Goal: Task Accomplishment & Management: Manage account settings

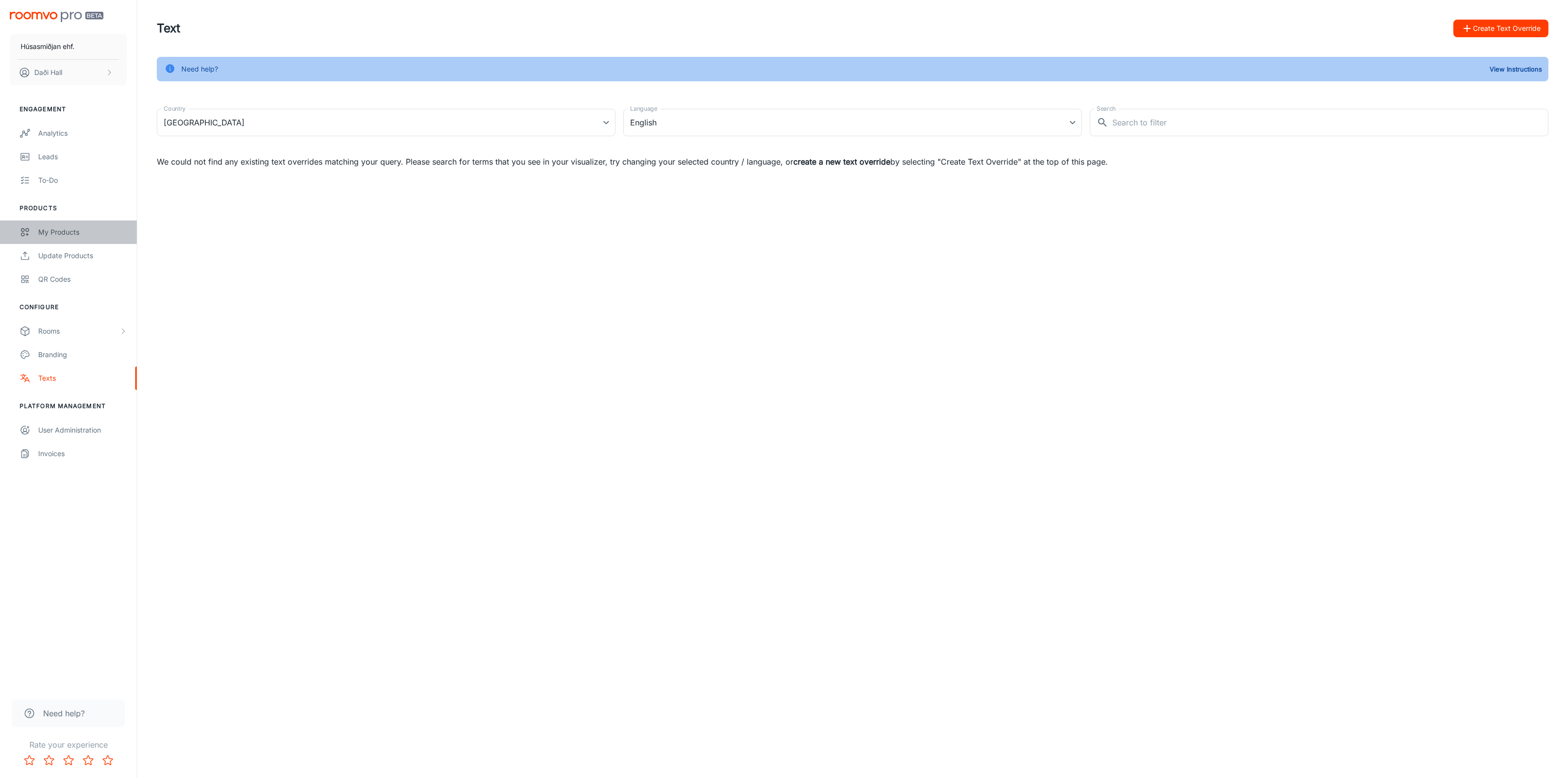
click at [51, 233] on div "My Products" at bounding box center [82, 232] width 88 height 11
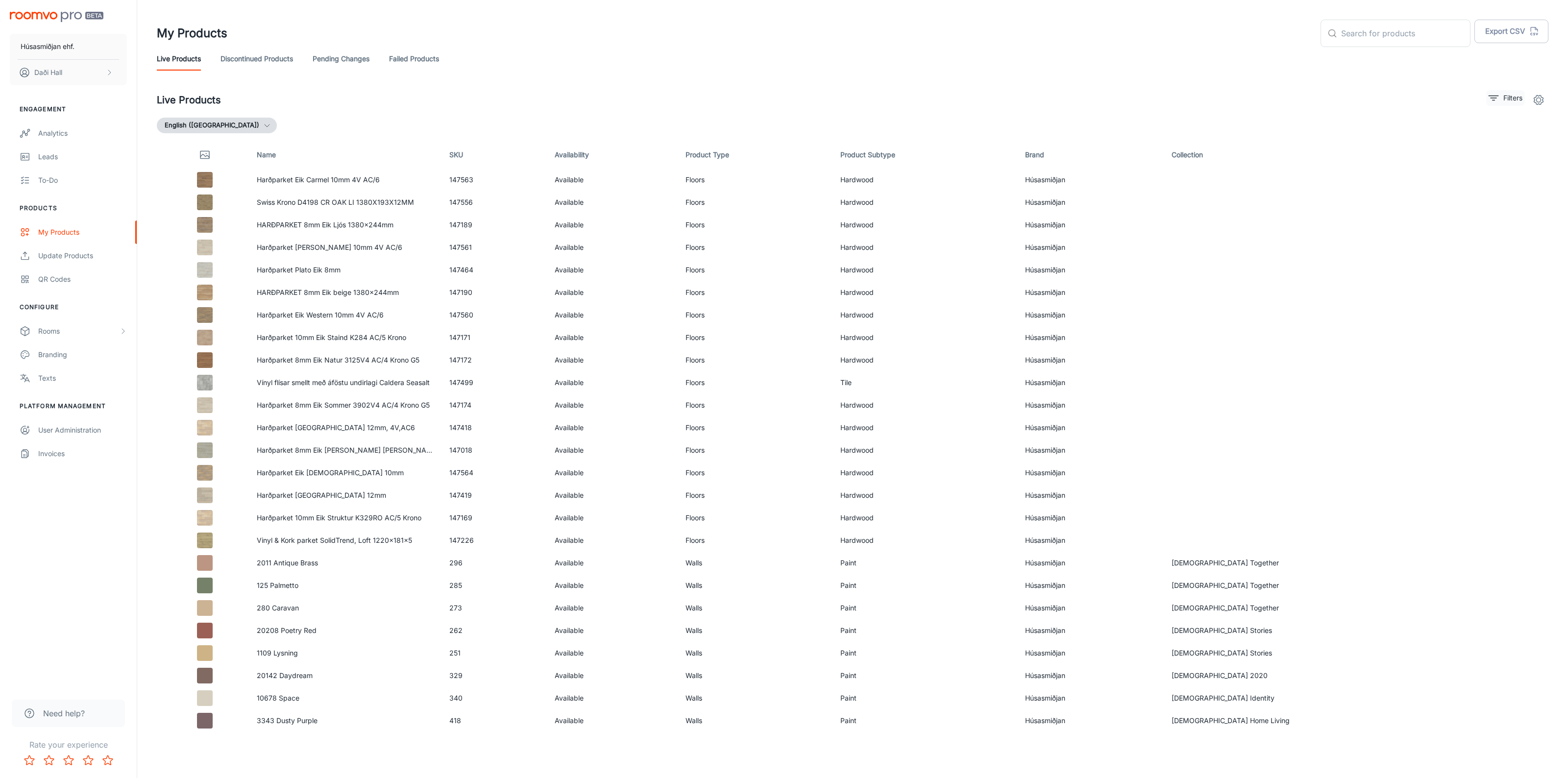
click at [1498, 93] on button "Filters" at bounding box center [1506, 98] width 39 height 16
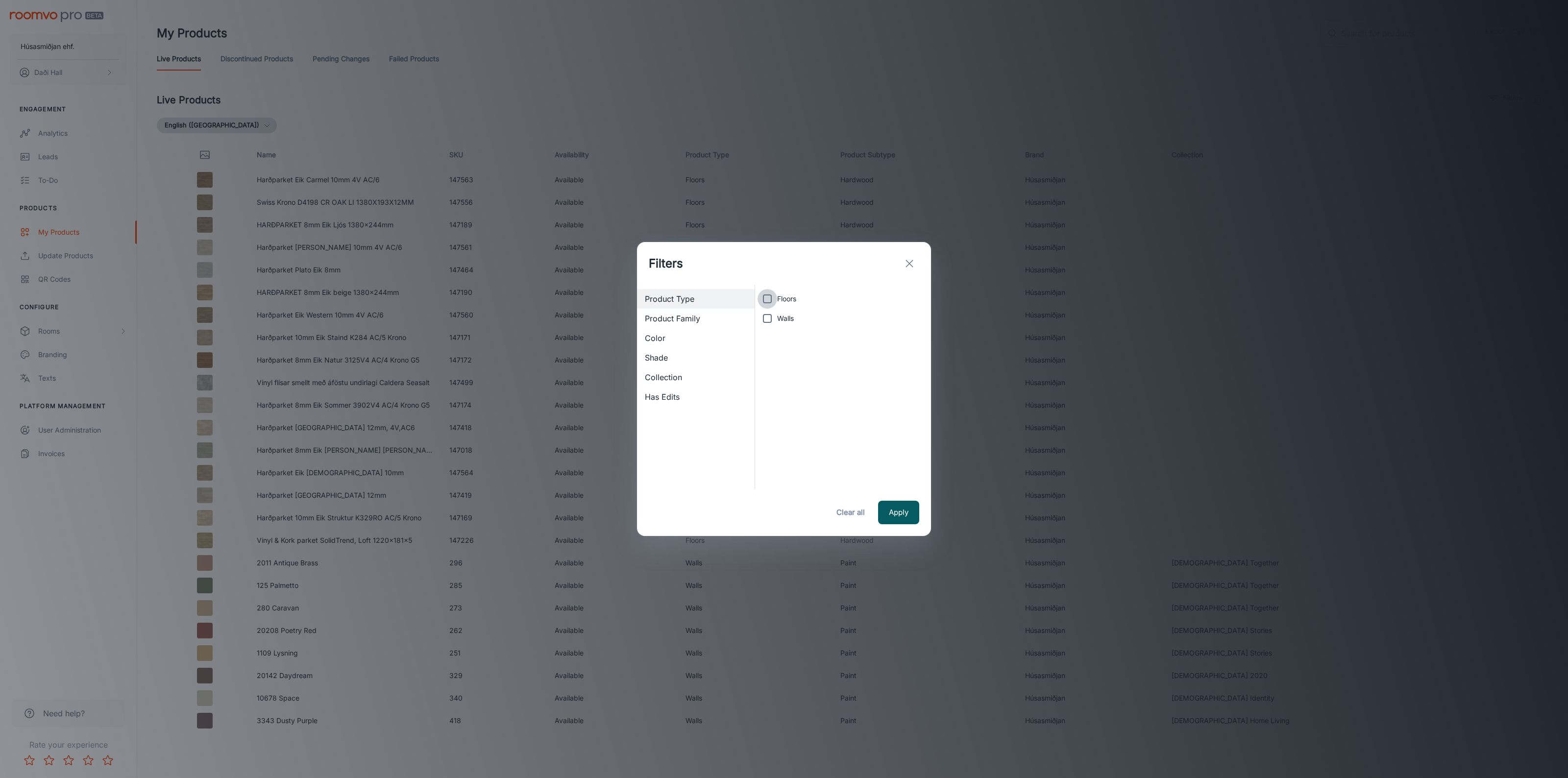
click at [772, 300] on input "Floors" at bounding box center [767, 298] width 19 height 19
checkbox input "true"
click at [895, 511] on button "Apply" at bounding box center [899, 513] width 41 height 24
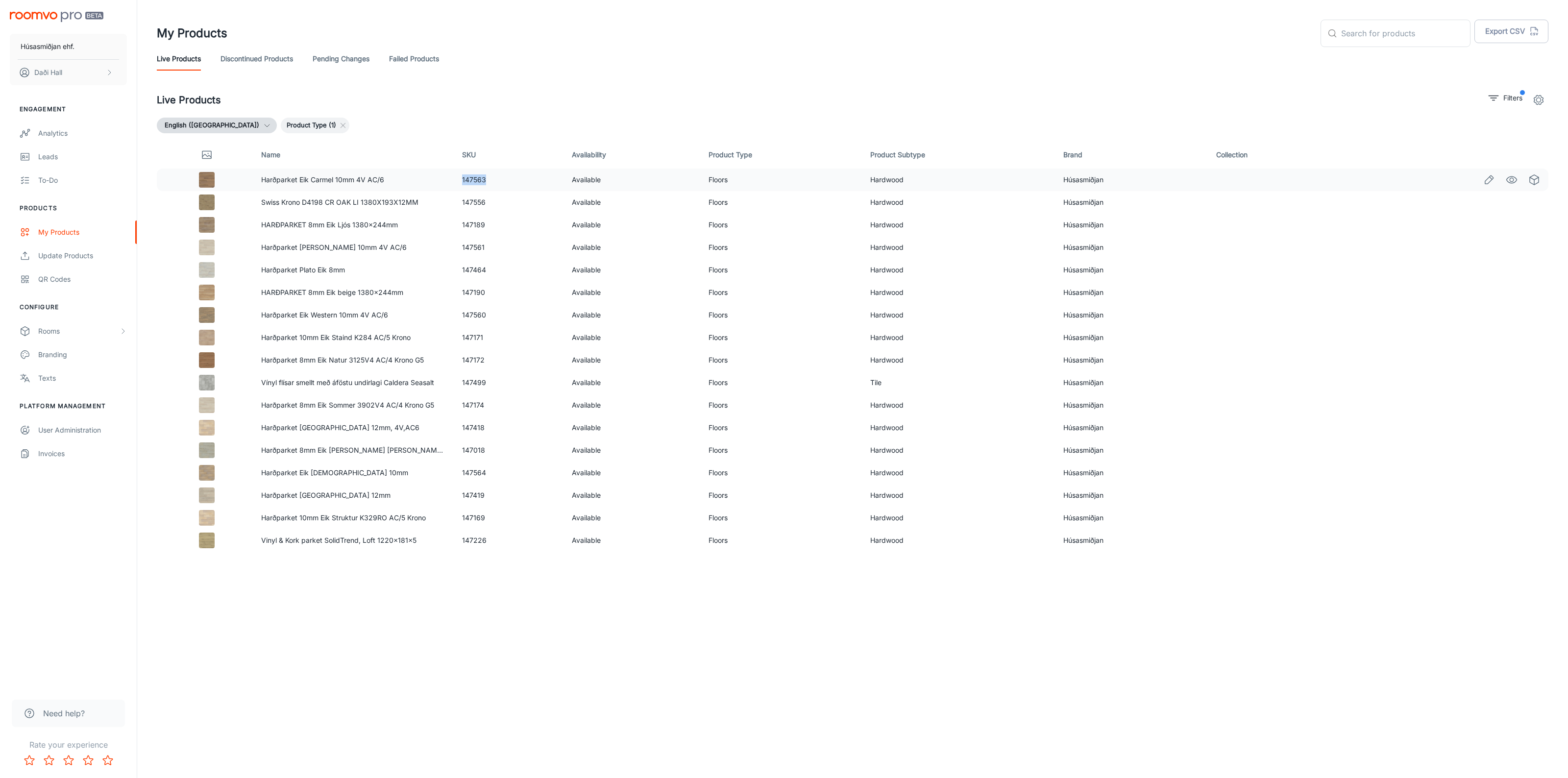
drag, startPoint x: 462, startPoint y: 179, endPoint x: 488, endPoint y: 182, distance: 26.2
click at [488, 182] on td "147563" at bounding box center [509, 180] width 110 height 23
copy td "147563"
click at [466, 202] on td "147556" at bounding box center [509, 202] width 110 height 23
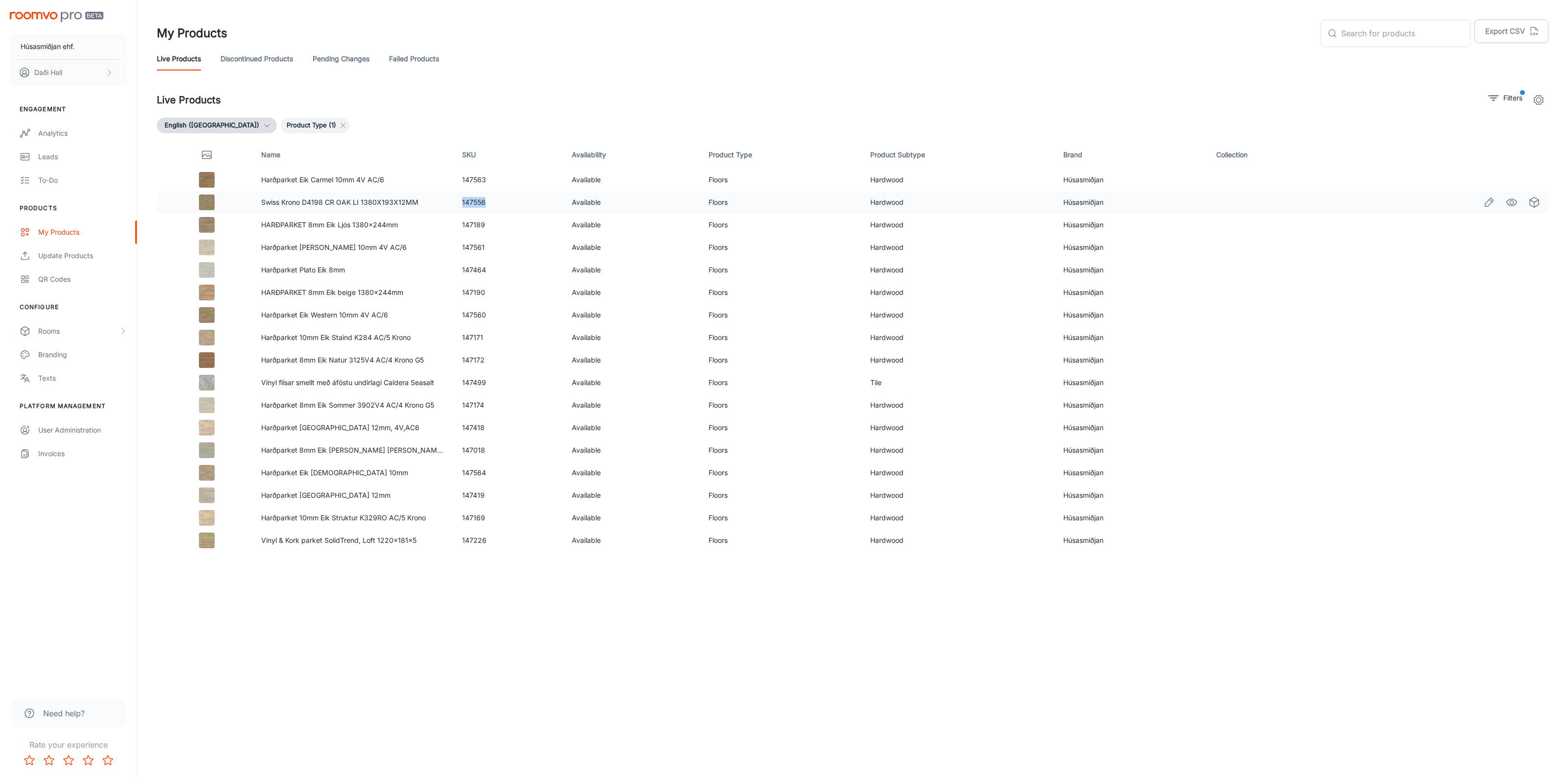
copy td "147556"
click at [475, 224] on td "147189" at bounding box center [509, 225] width 110 height 23
copy td "147189"
click at [474, 246] on td "147561" at bounding box center [509, 248] width 110 height 23
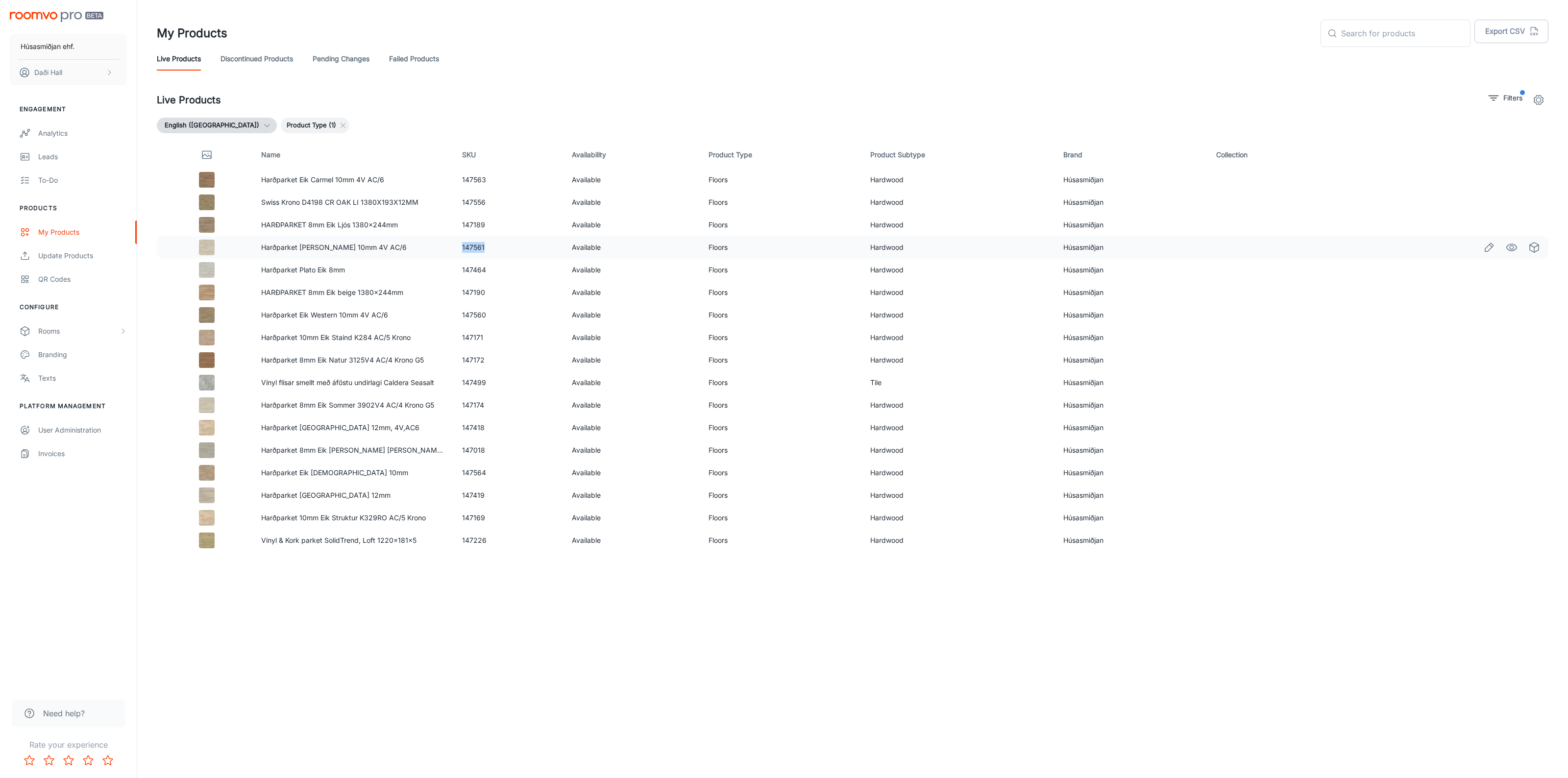
click at [474, 246] on td "147561" at bounding box center [509, 248] width 110 height 23
copy td "147561"
click at [481, 270] on td "147464" at bounding box center [509, 270] width 110 height 23
copy td "147464"
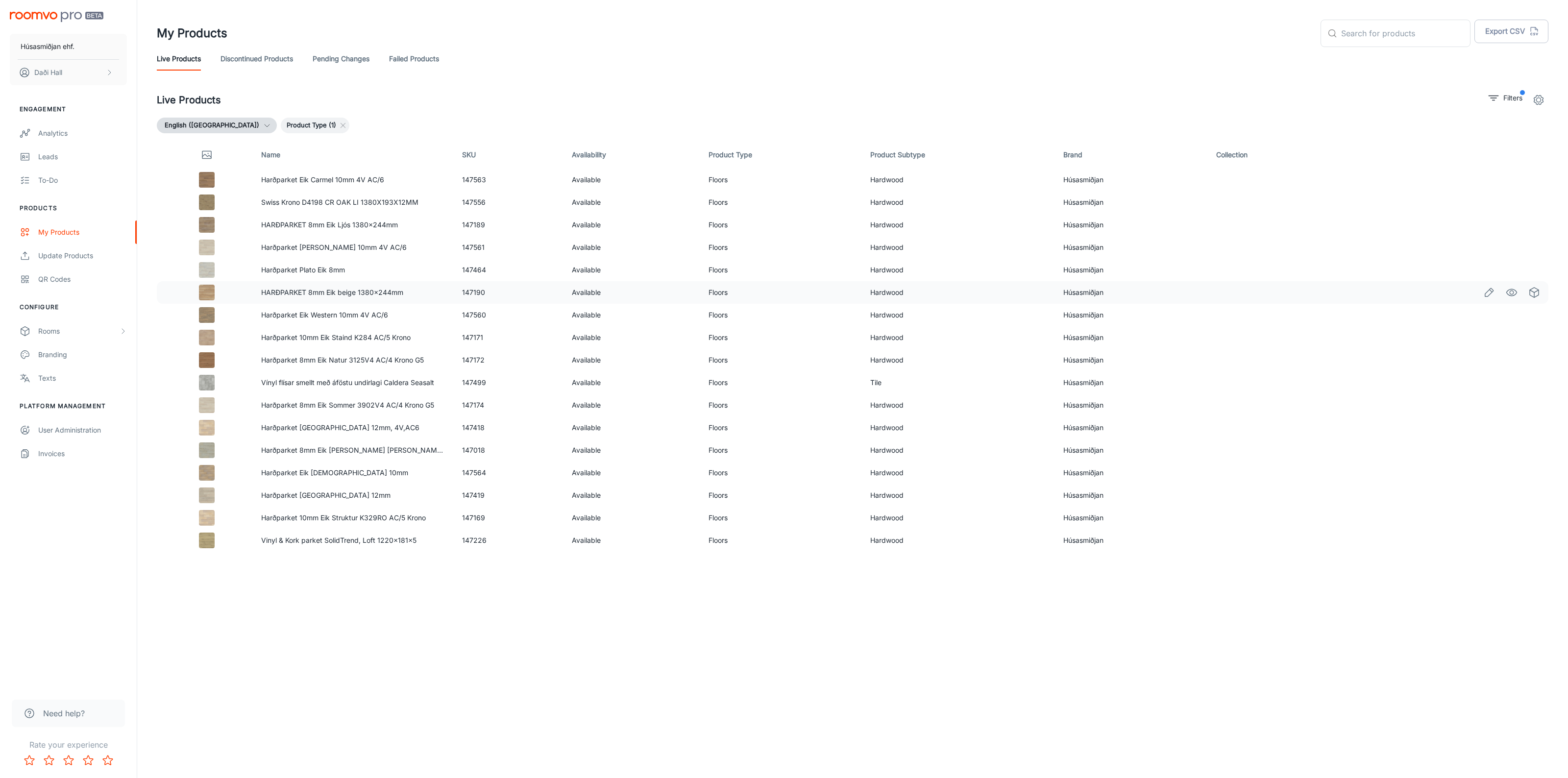
click at [471, 288] on td "147190" at bounding box center [509, 293] width 110 height 23
copy td "147190"
click at [476, 313] on td "147560" at bounding box center [509, 315] width 110 height 23
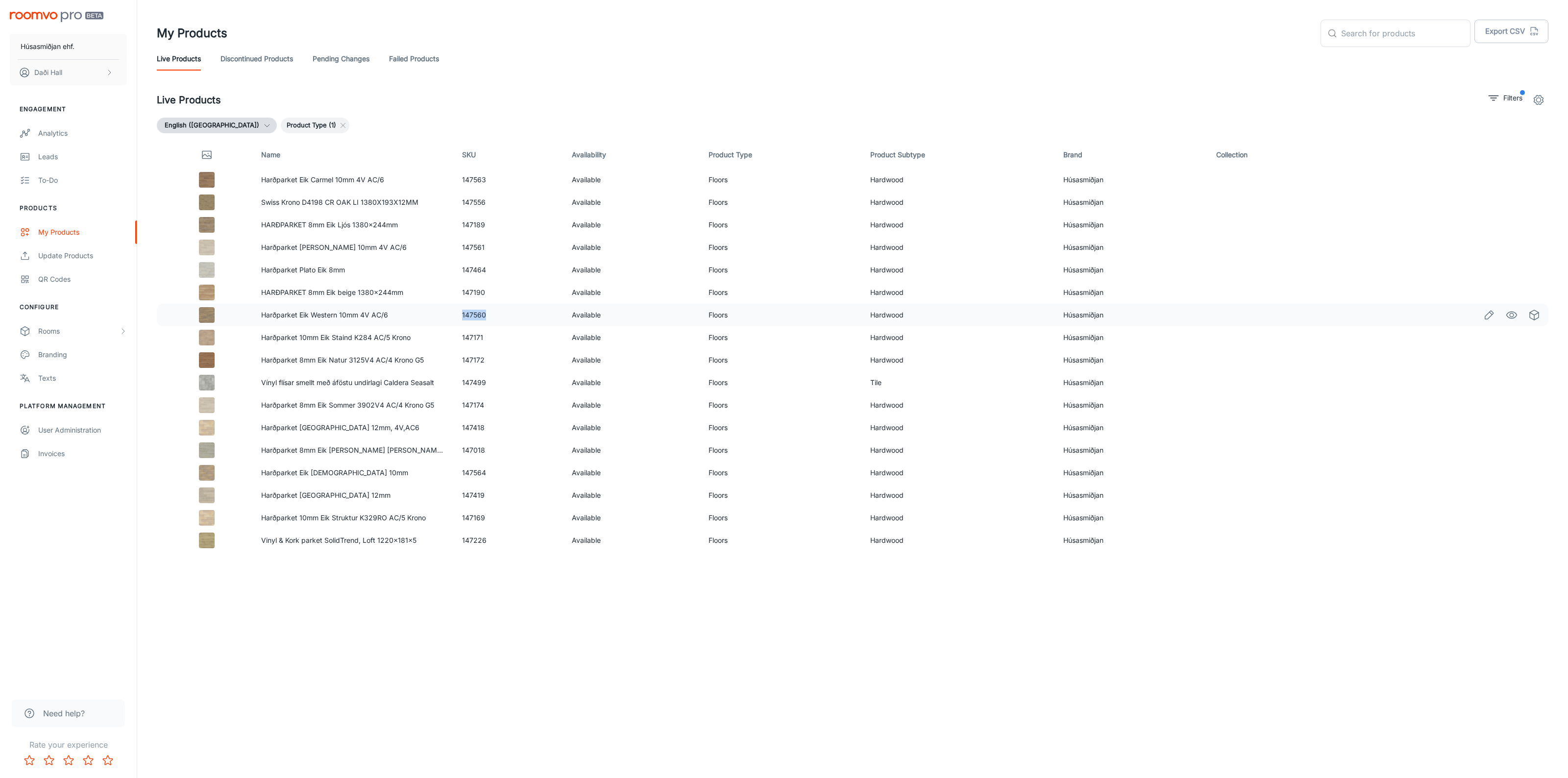
copy td "147560"
click at [472, 337] on td "147171" at bounding box center [509, 338] width 110 height 23
copy td "147171"
click at [473, 358] on td "147172" at bounding box center [509, 360] width 110 height 23
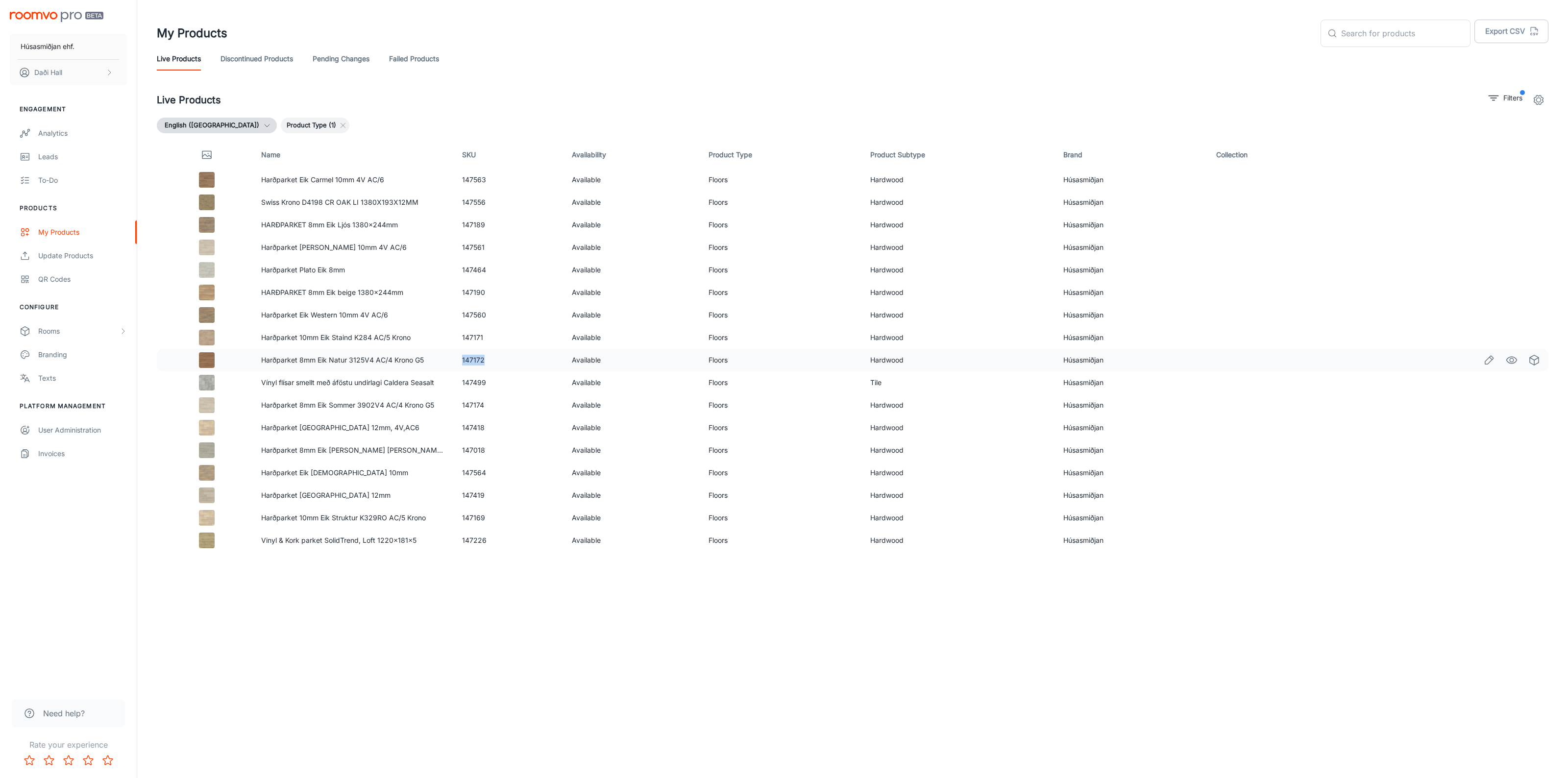
click at [473, 358] on td "147172" at bounding box center [509, 360] width 110 height 23
copy td "147172"
click at [479, 381] on td "147499" at bounding box center [509, 382] width 110 height 23
copy td "147499"
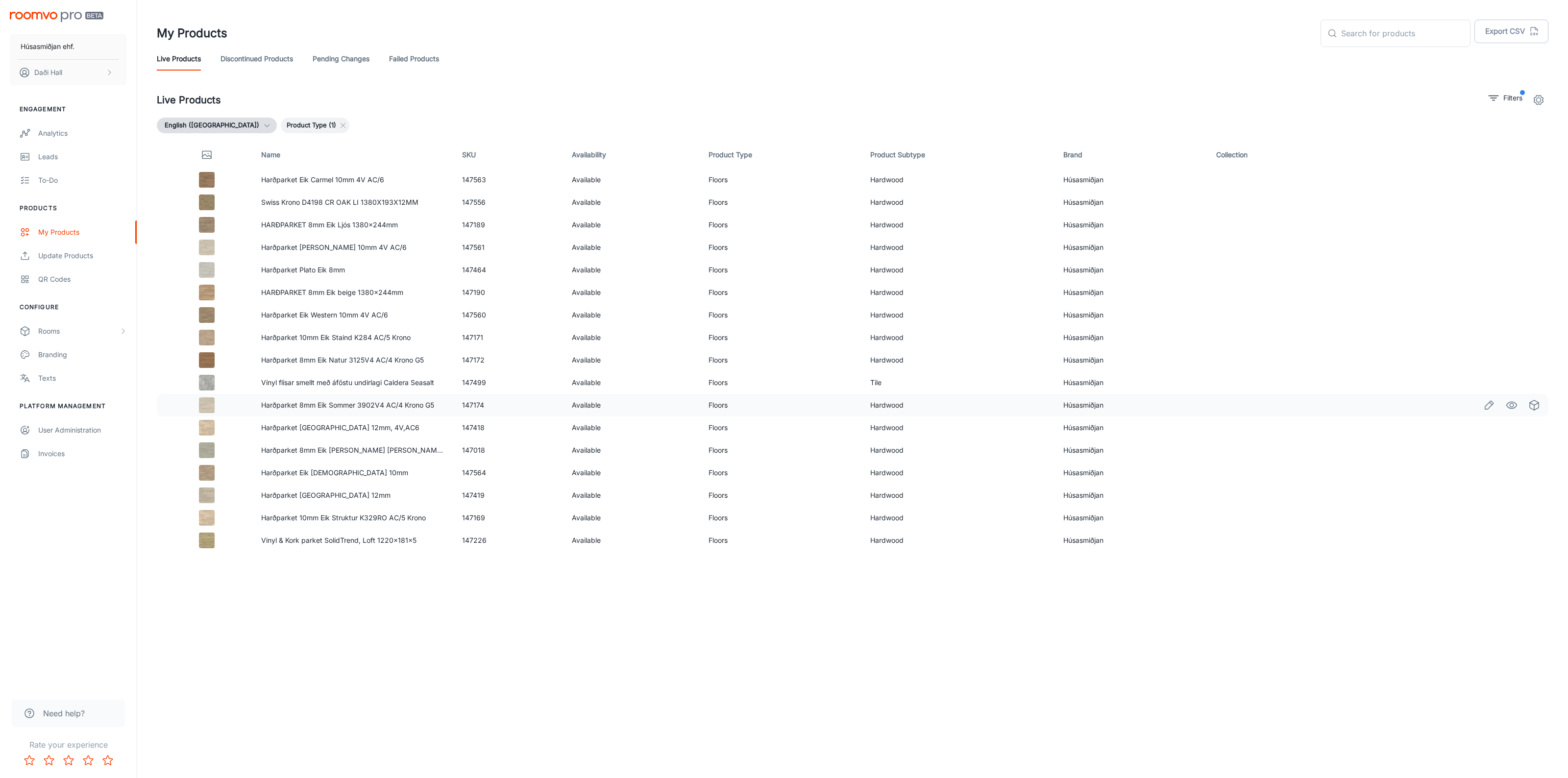
click at [466, 405] on td "147174" at bounding box center [509, 405] width 110 height 23
click at [478, 424] on td "147418" at bounding box center [509, 428] width 110 height 23
click at [478, 451] on td "147018" at bounding box center [509, 450] width 110 height 23
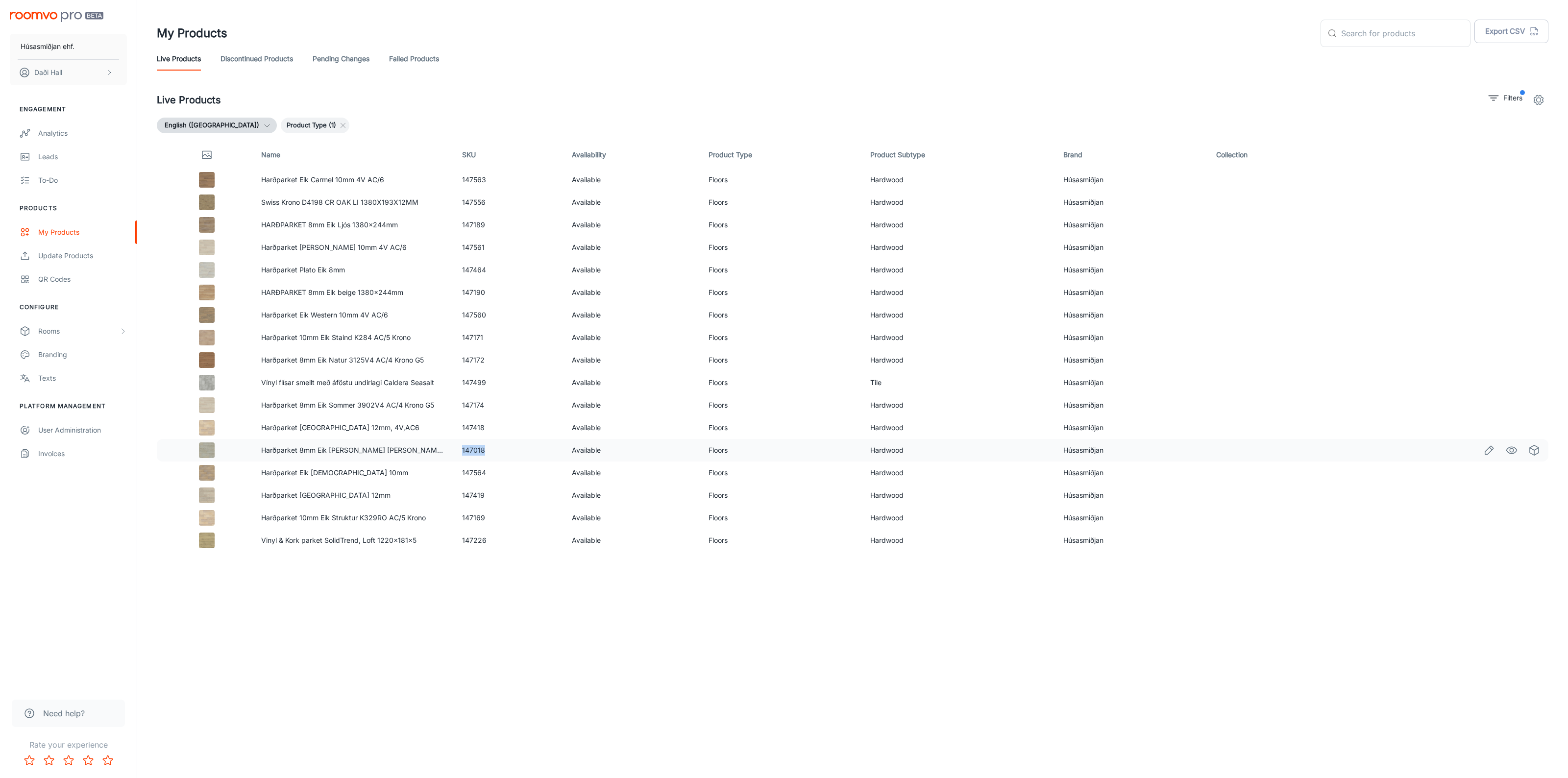
click at [478, 451] on td "147018" at bounding box center [509, 450] width 110 height 23
click at [476, 469] on td "147564" at bounding box center [509, 473] width 110 height 23
click at [478, 493] on td "147419" at bounding box center [509, 495] width 110 height 23
click at [479, 493] on td "147419" at bounding box center [509, 495] width 110 height 23
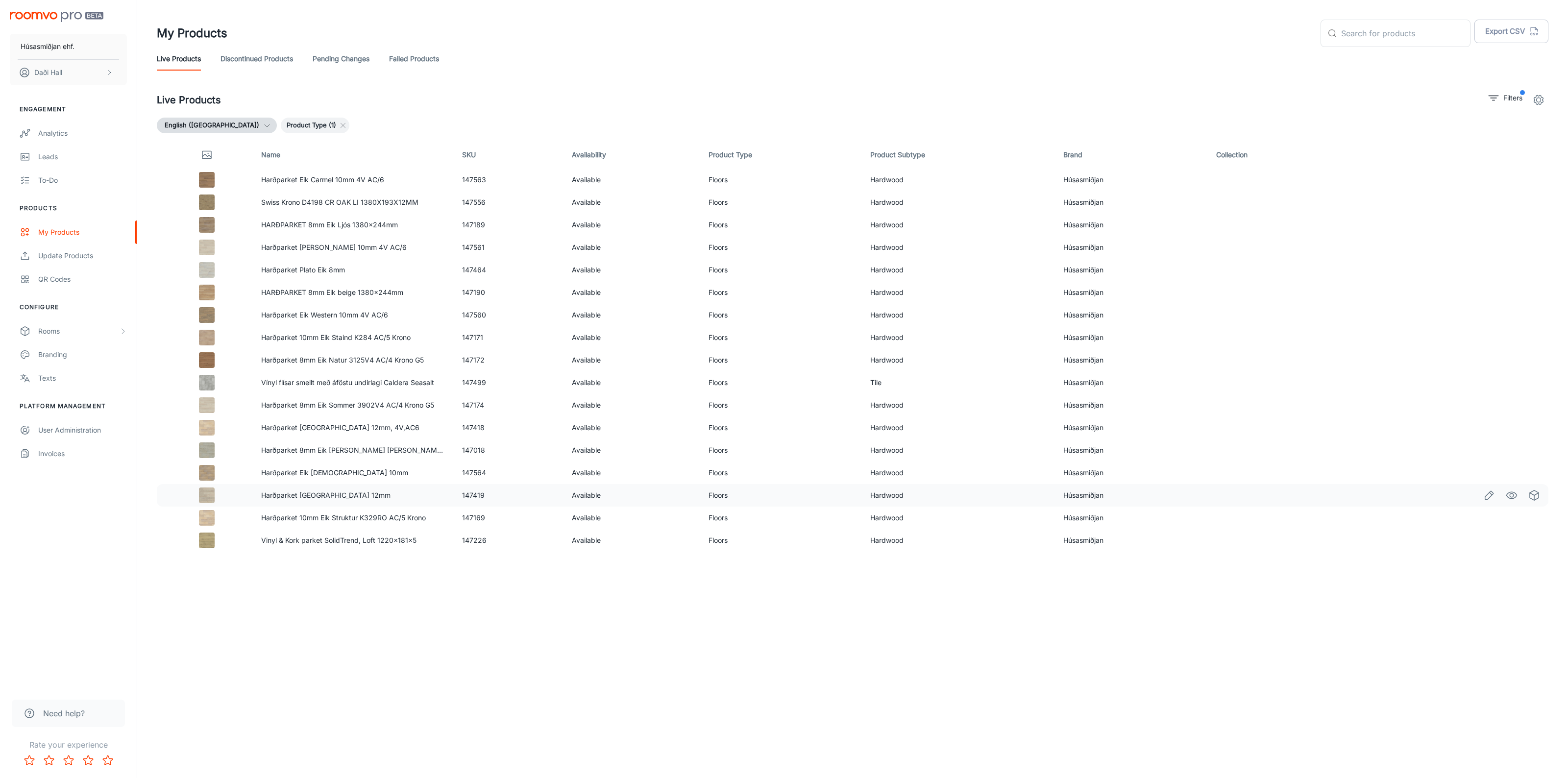
click at [479, 493] on td "147419" at bounding box center [509, 495] width 110 height 23
click at [471, 493] on td "147419" at bounding box center [509, 495] width 110 height 23
click at [479, 518] on td "147169" at bounding box center [509, 518] width 110 height 23
click at [468, 518] on td "147169" at bounding box center [509, 518] width 110 height 23
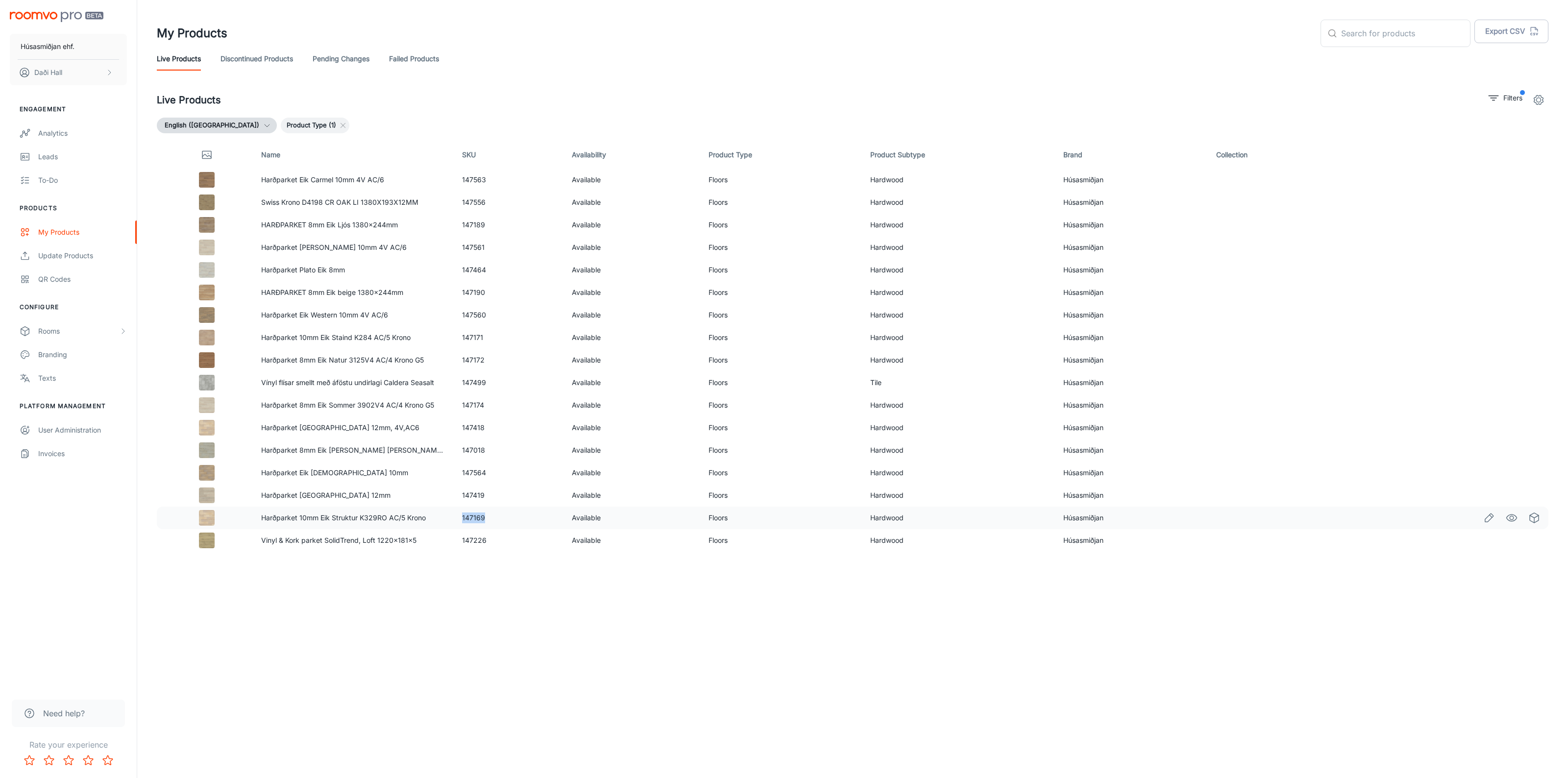
click at [468, 518] on td "147169" at bounding box center [509, 518] width 110 height 23
click at [471, 539] on td "147226" at bounding box center [509, 540] width 110 height 23
click at [1507, 97] on p "Filters" at bounding box center [1513, 98] width 19 height 11
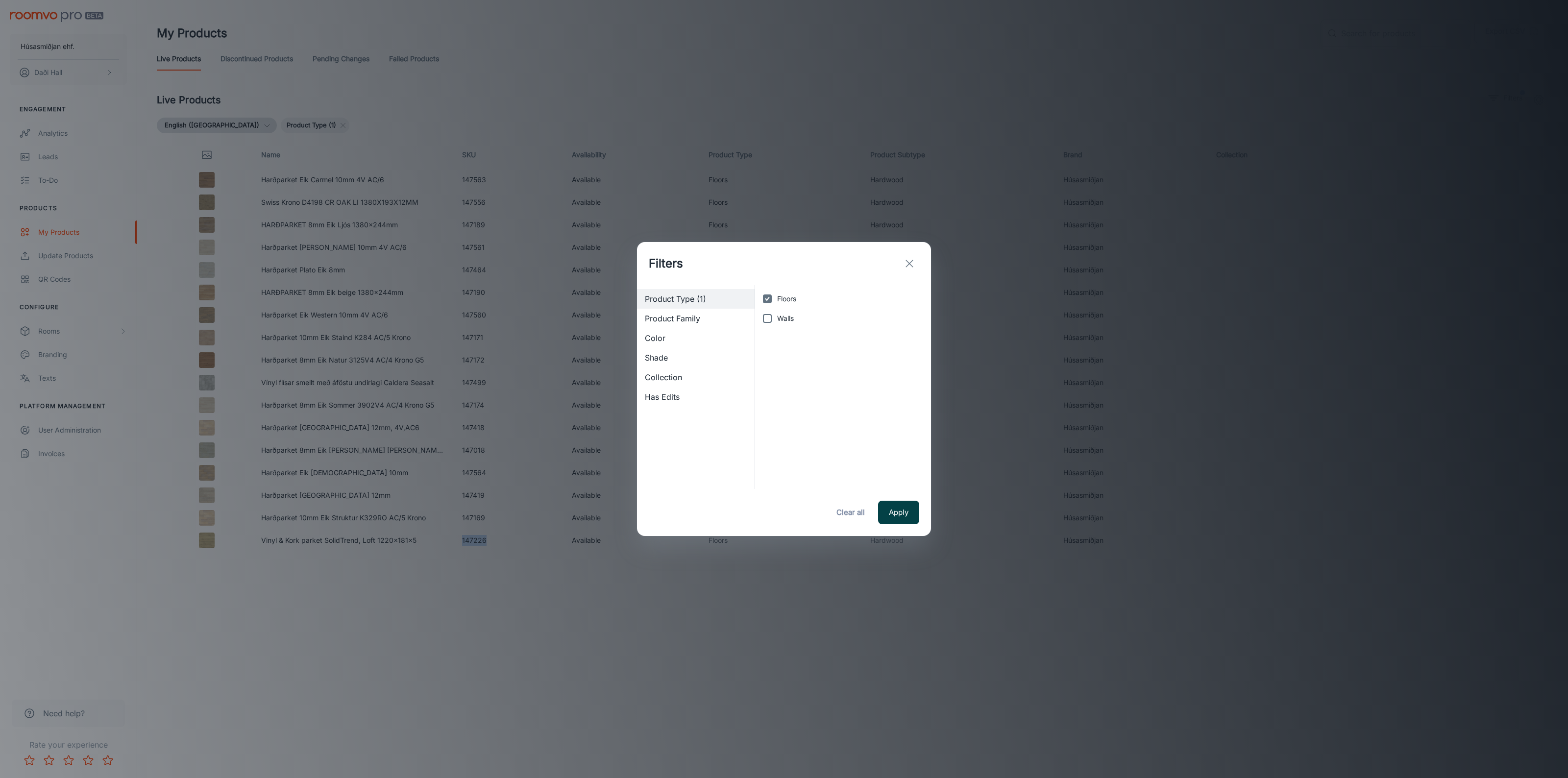
drag, startPoint x: 887, startPoint y: 506, endPoint x: 843, endPoint y: 444, distance: 76.0
click at [887, 506] on button "Apply" at bounding box center [899, 513] width 41 height 24
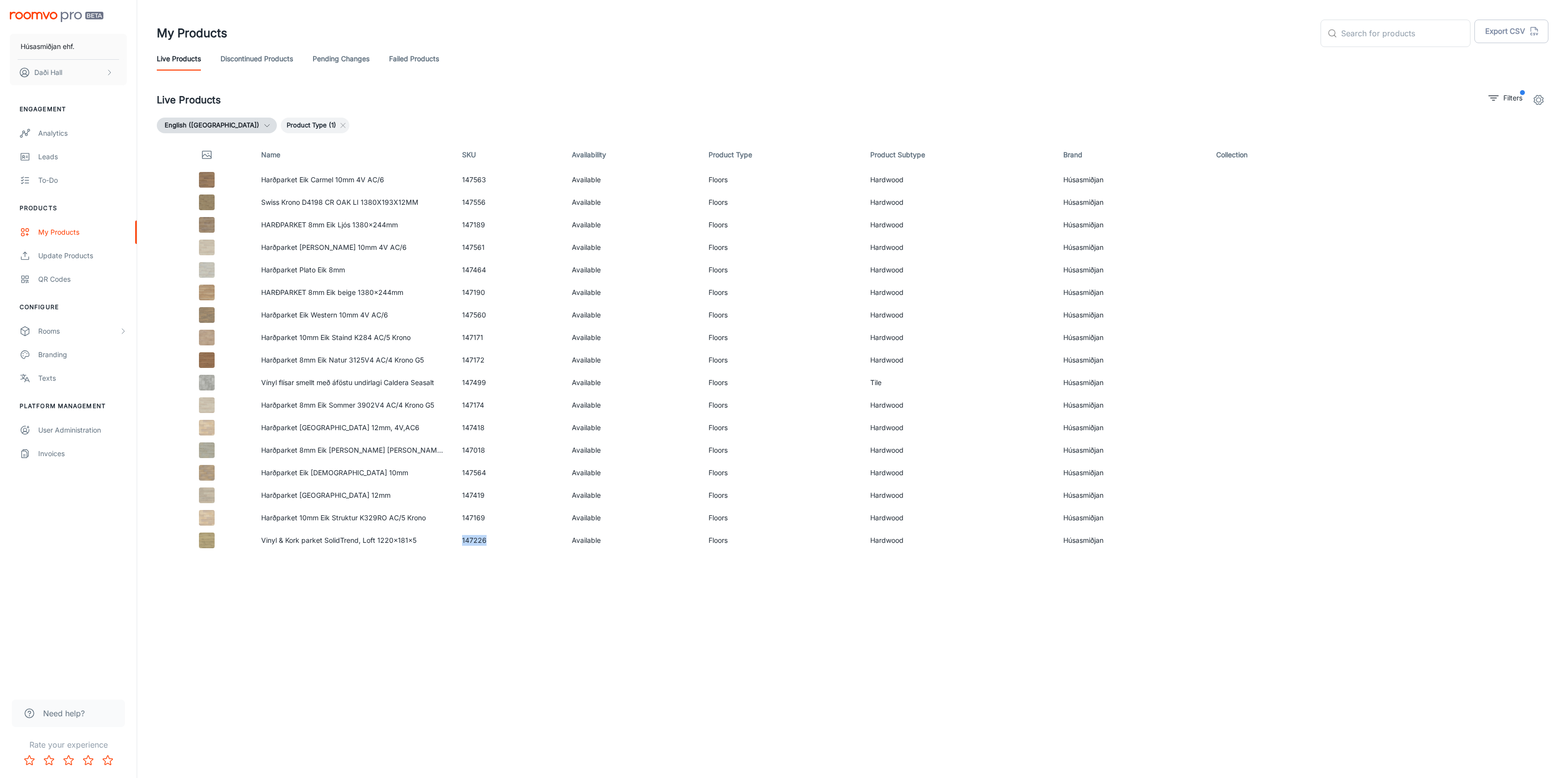
click at [289, 60] on link "Discontinued Products" at bounding box center [257, 59] width 73 height 24
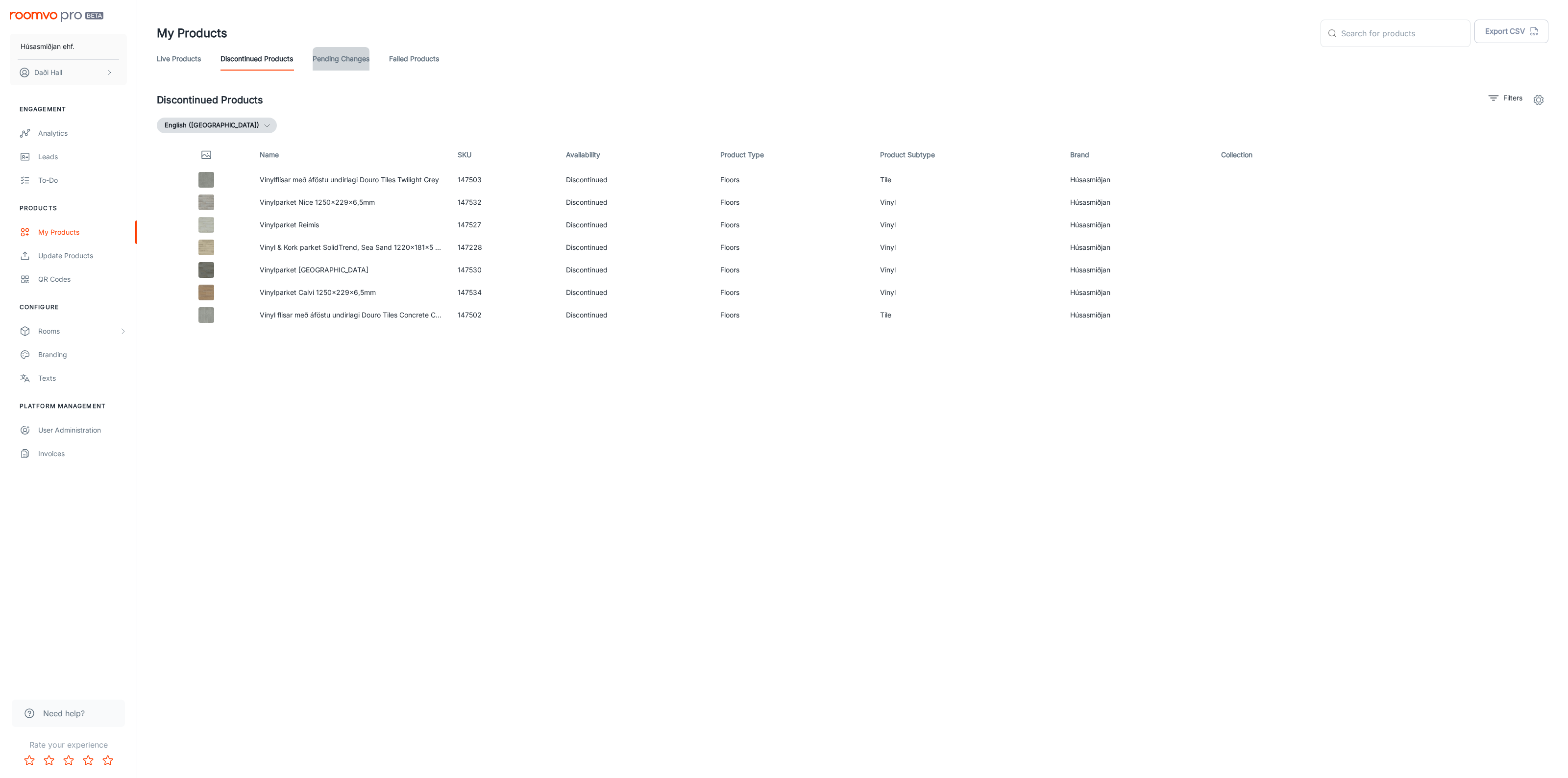
click at [348, 63] on link "Pending Changes" at bounding box center [341, 59] width 57 height 24
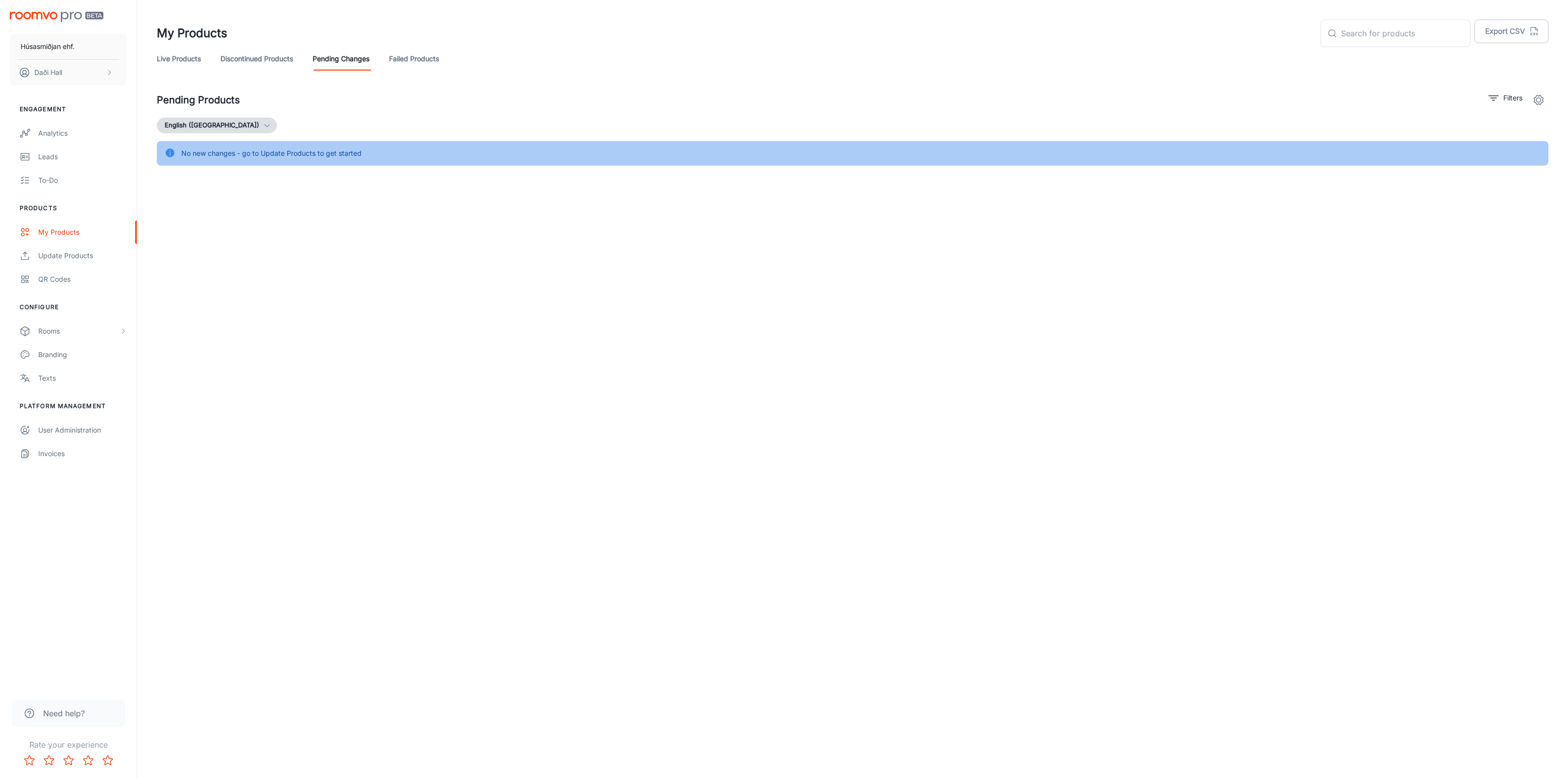
click at [397, 62] on link "Failed Products" at bounding box center [414, 59] width 50 height 24
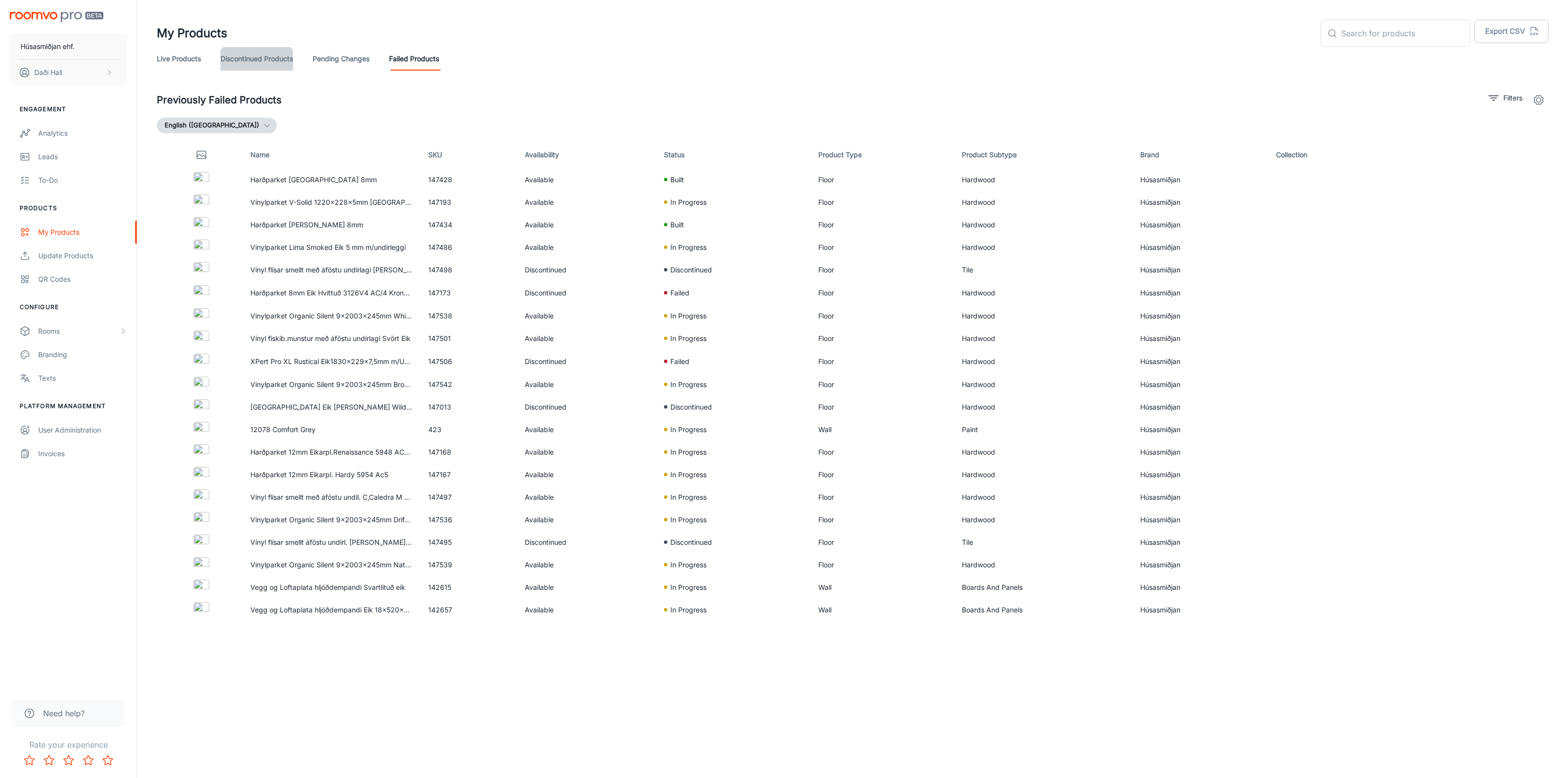
click at [271, 59] on link "Discontinued Products" at bounding box center [257, 59] width 73 height 24
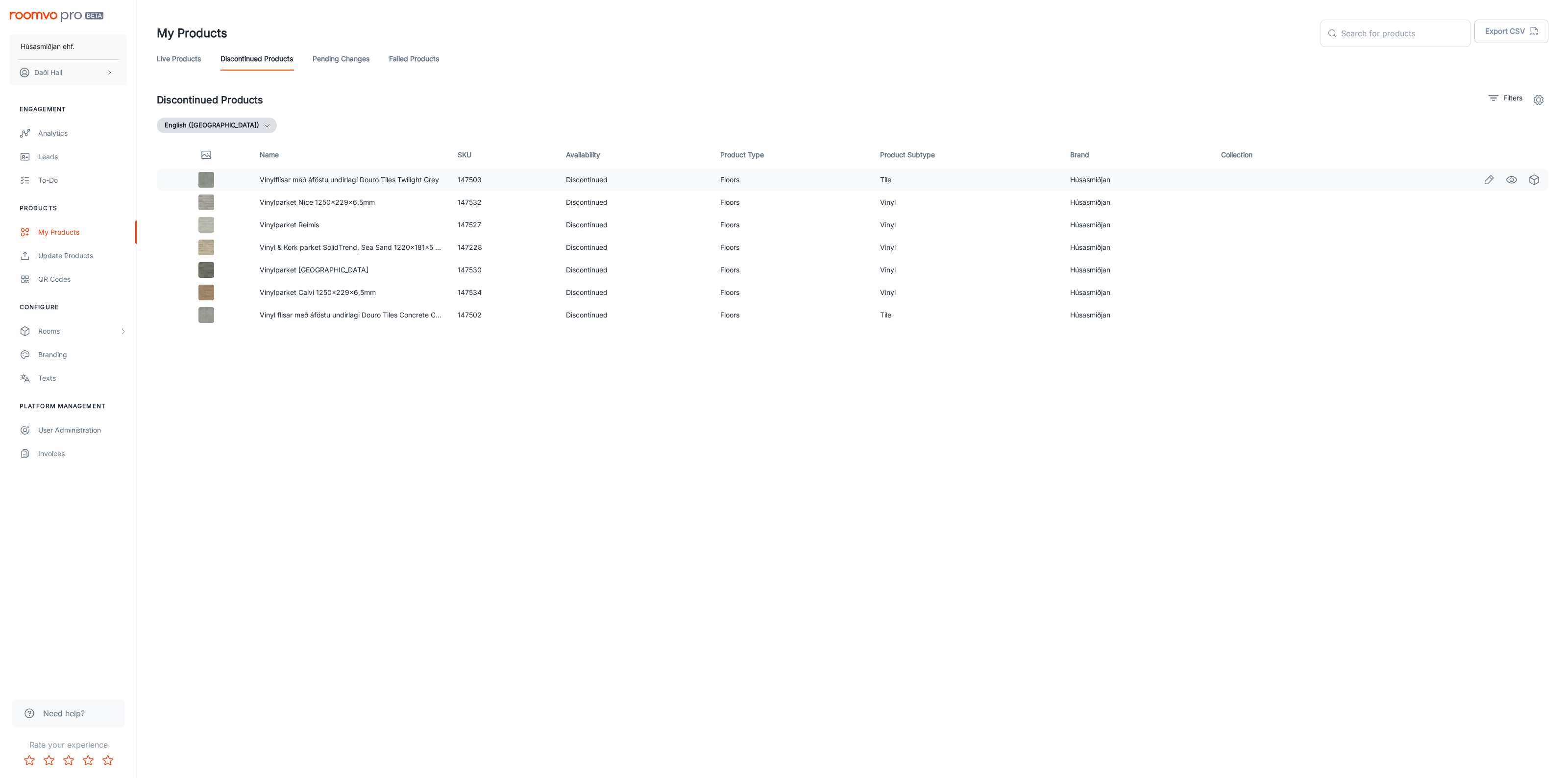
click at [467, 176] on td "147503" at bounding box center [503, 180] width 108 height 23
click at [463, 202] on td "147532" at bounding box center [503, 202] width 108 height 23
click at [469, 224] on td "147527" at bounding box center [503, 225] width 108 height 23
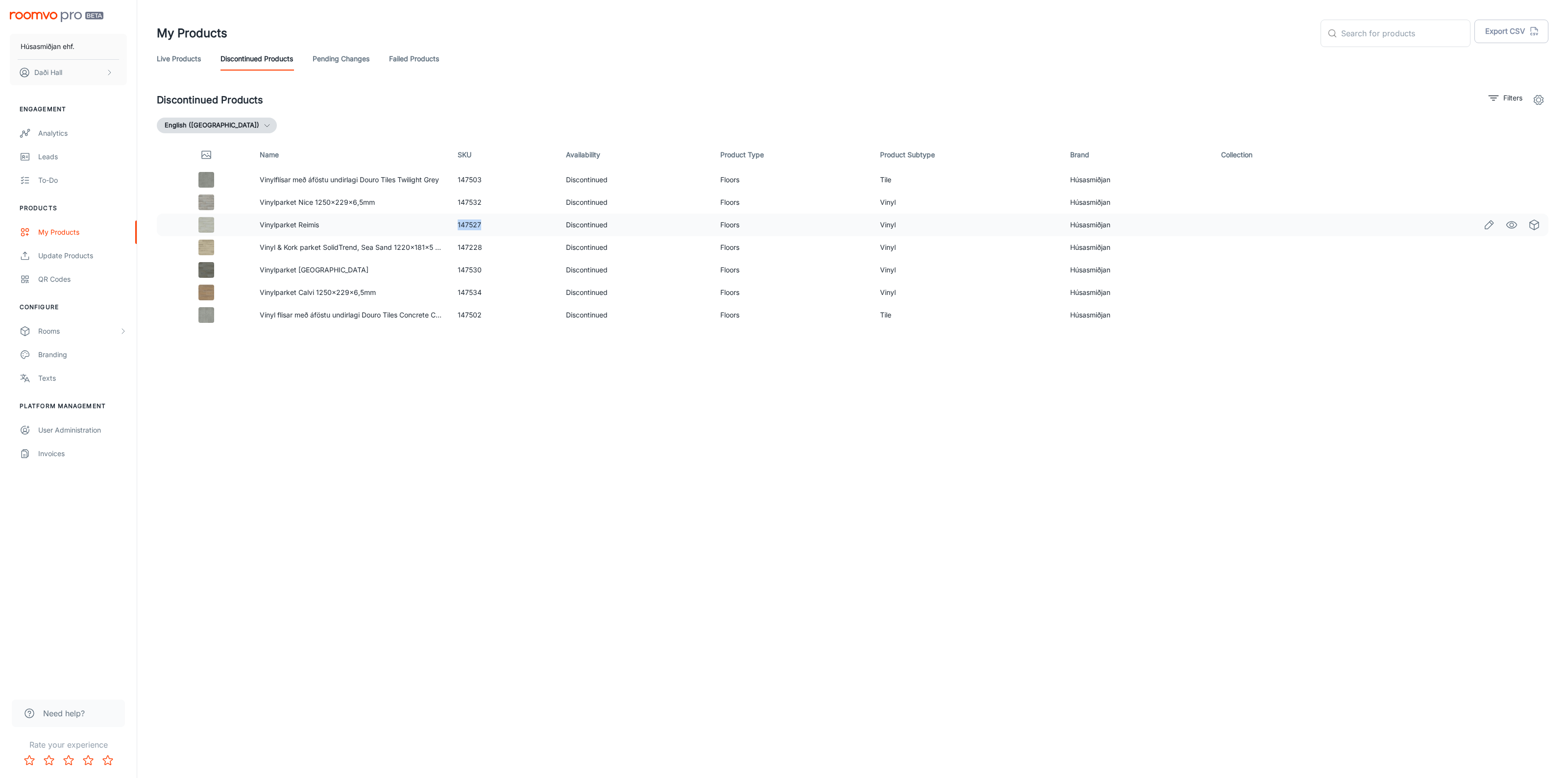
click at [469, 224] on td "147527" at bounding box center [503, 225] width 108 height 23
click at [471, 243] on td "147228" at bounding box center [503, 248] width 108 height 23
click at [471, 245] on td "147228" at bounding box center [503, 248] width 108 height 23
click at [471, 266] on td "147530" at bounding box center [503, 270] width 108 height 23
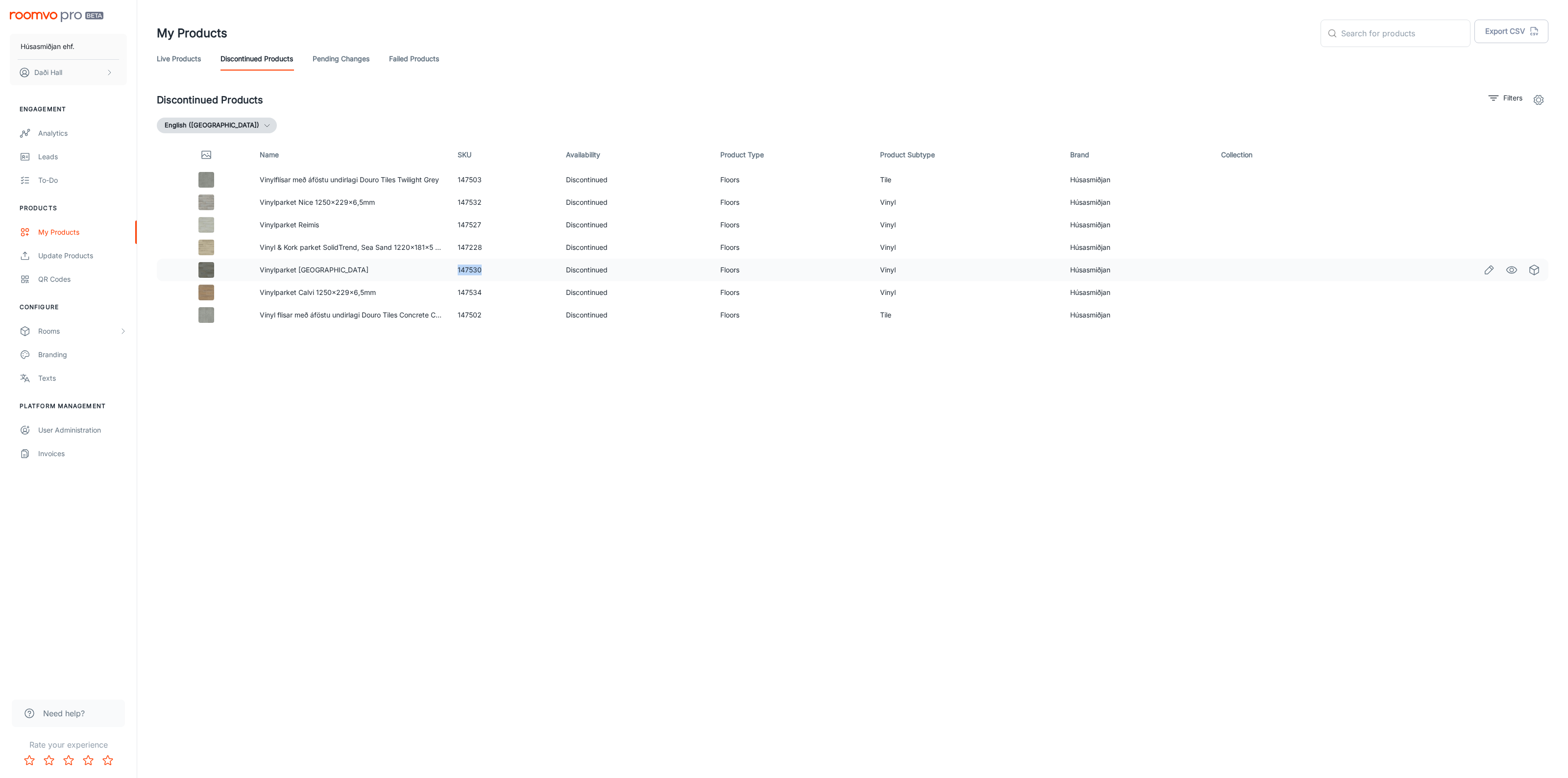
click at [471, 266] on td "147530" at bounding box center [503, 270] width 108 height 23
click at [478, 290] on td "147534" at bounding box center [503, 293] width 108 height 23
click at [451, 317] on td "147502" at bounding box center [503, 315] width 108 height 23
click at [471, 317] on td "147502" at bounding box center [503, 315] width 108 height 23
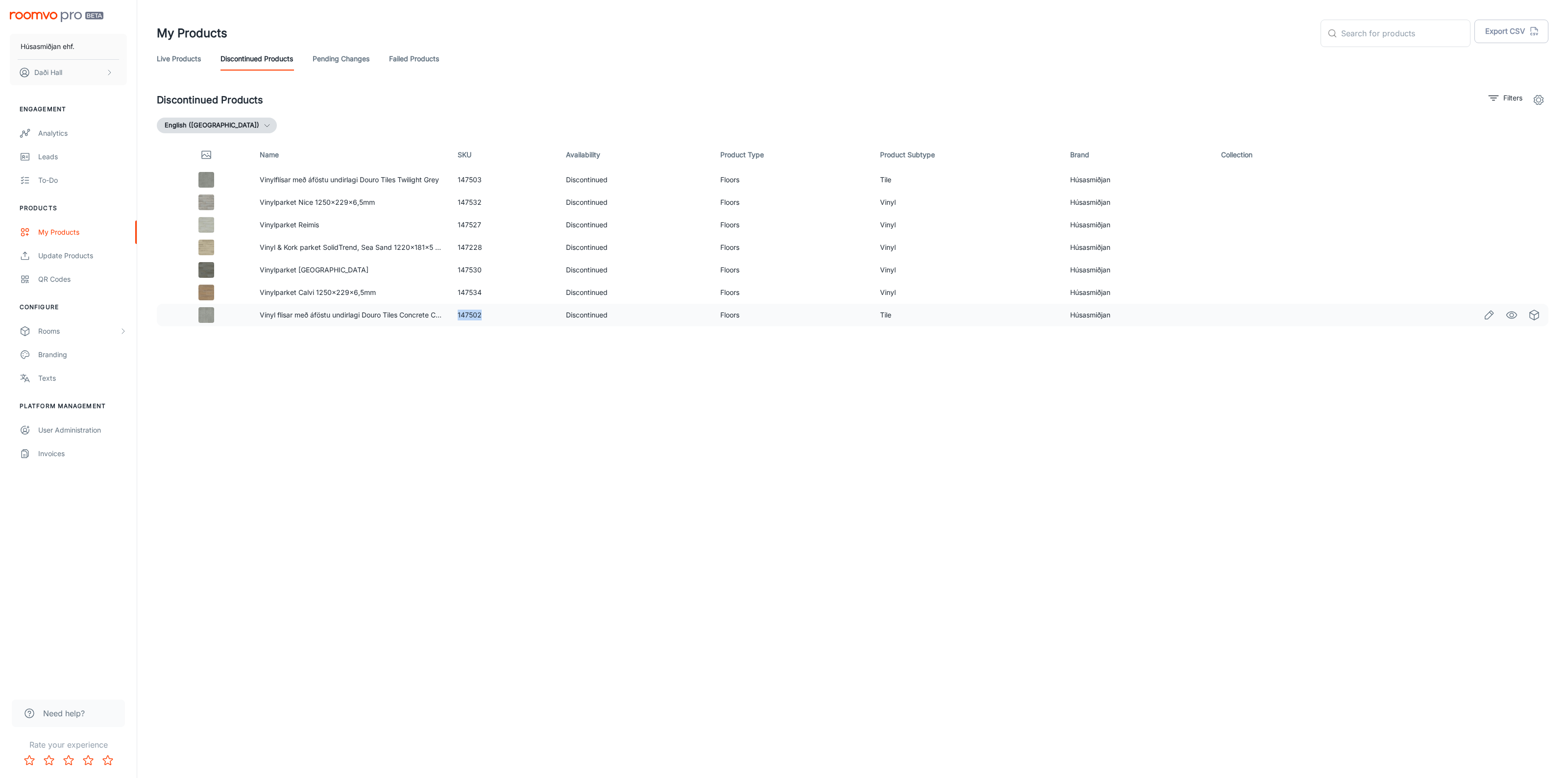
click at [471, 317] on td "147502" at bounding box center [503, 315] width 108 height 23
click at [343, 66] on link "Pending Changes" at bounding box center [341, 59] width 57 height 24
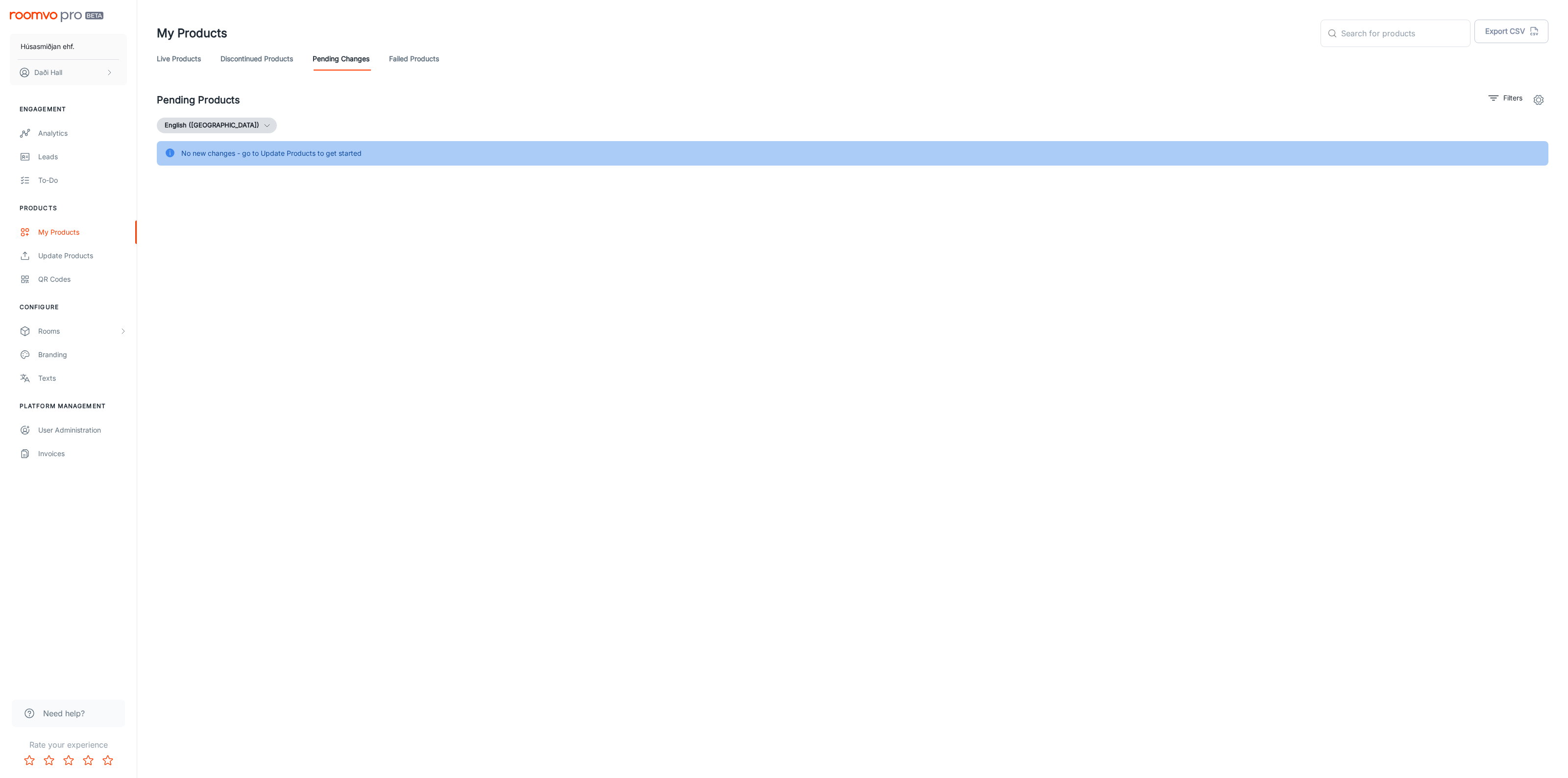
click at [394, 60] on link "Failed Products" at bounding box center [414, 59] width 50 height 24
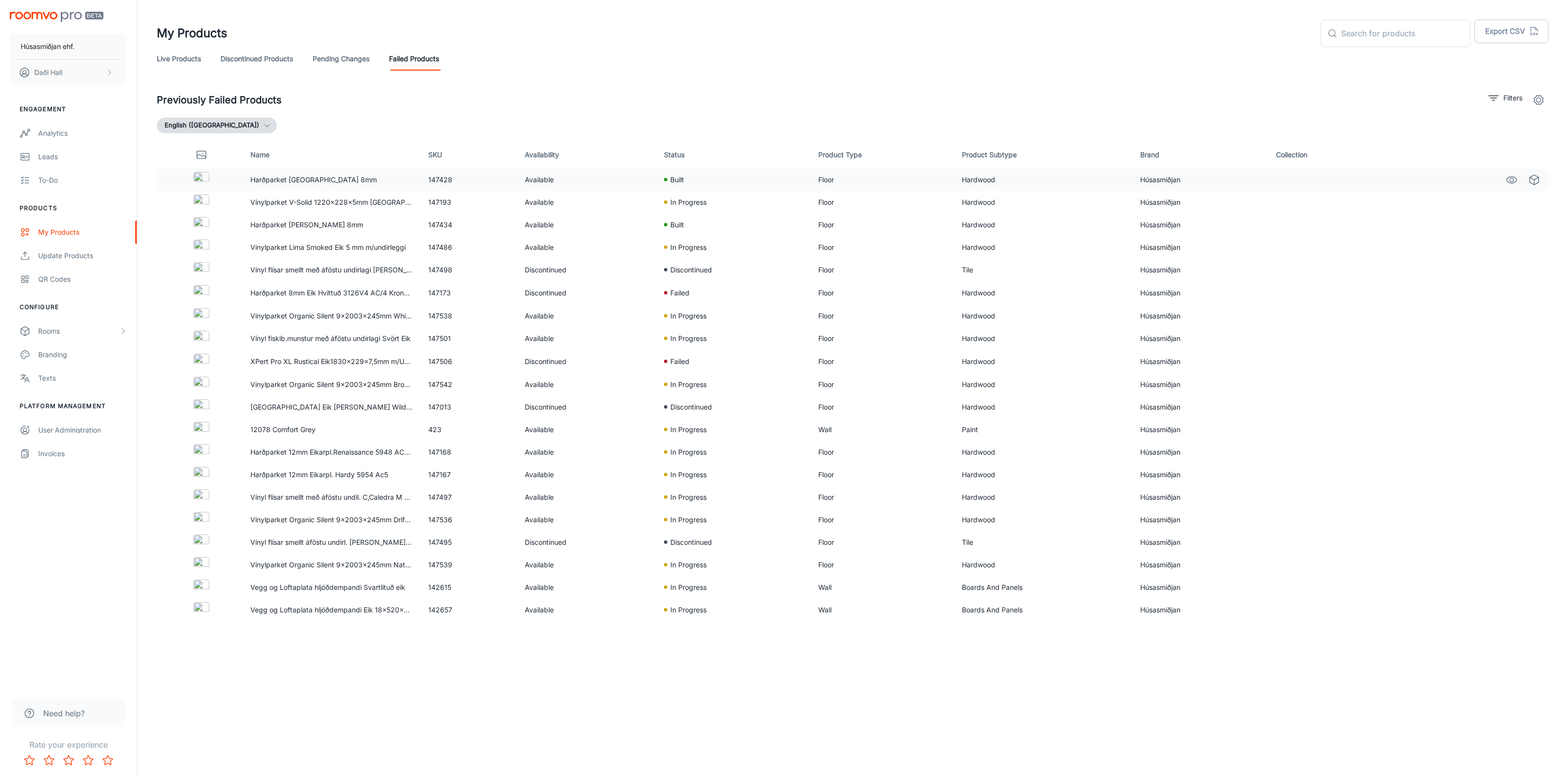
click at [442, 177] on td "147428" at bounding box center [468, 180] width 96 height 23
click at [1512, 179] on icon "See in Visualizer" at bounding box center [1512, 179] width 12 height 12
click at [336, 58] on link "Pending Changes" at bounding box center [341, 59] width 57 height 24
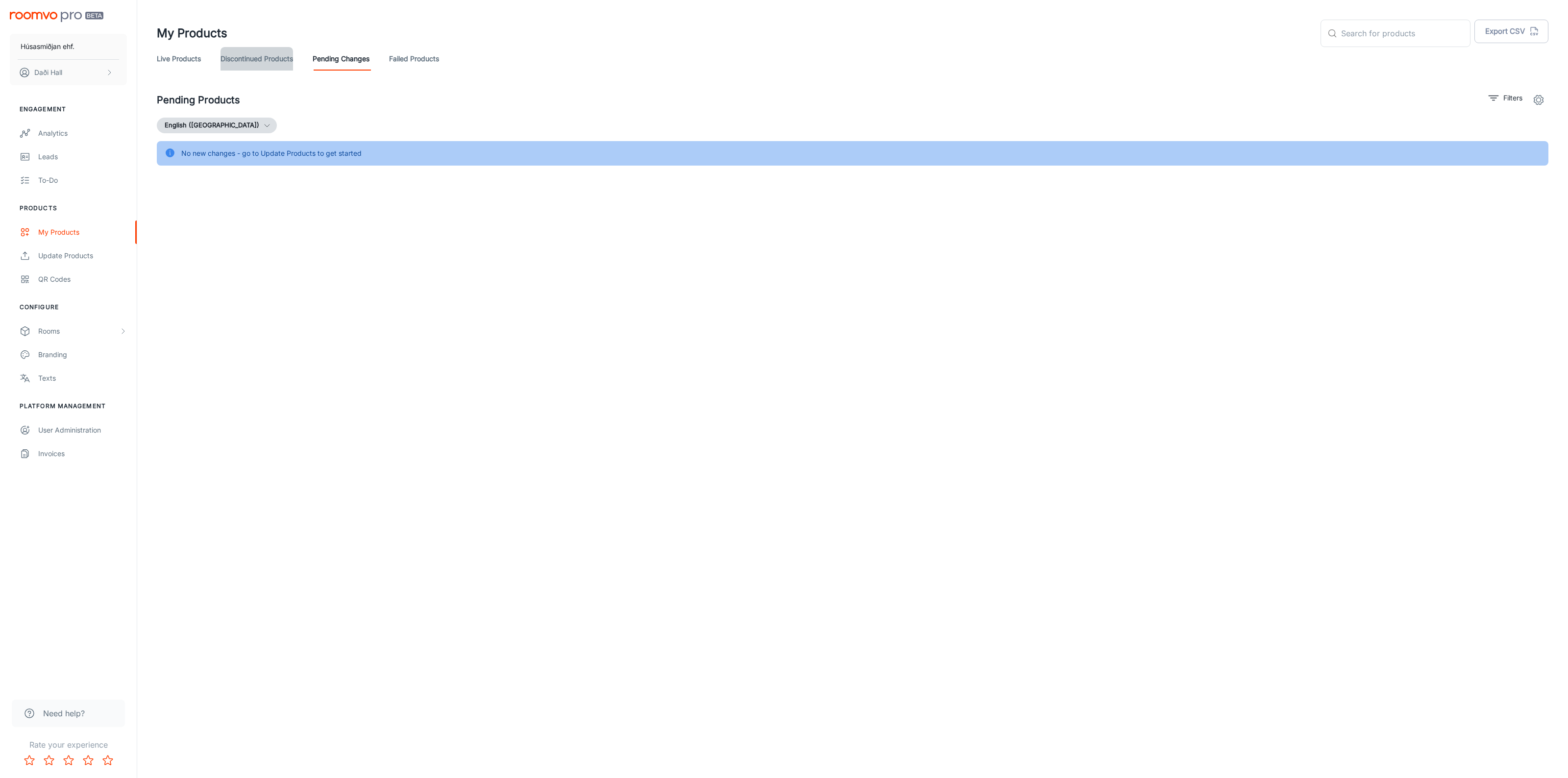
click at [278, 62] on link "Discontinued Products" at bounding box center [257, 59] width 73 height 24
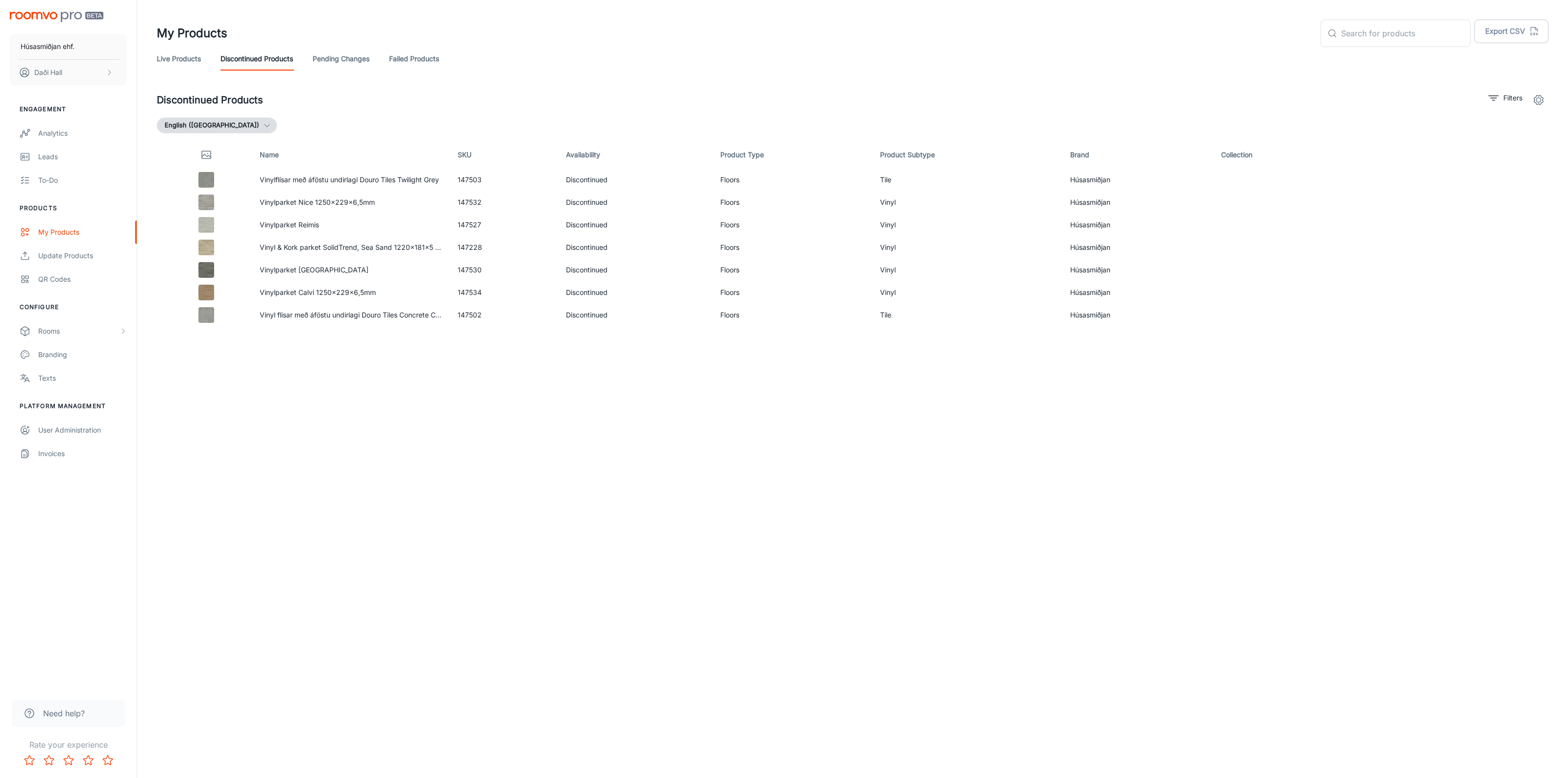
click at [166, 62] on link "Live Products" at bounding box center [179, 59] width 44 height 24
